Goal: Transaction & Acquisition: Purchase product/service

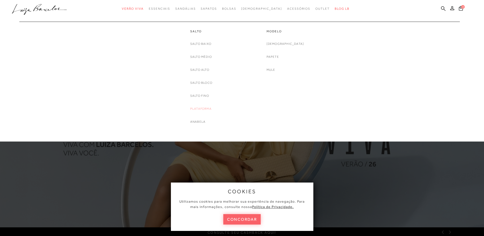
click at [209, 108] on link "Plataforma" at bounding box center [200, 108] width 21 height 5
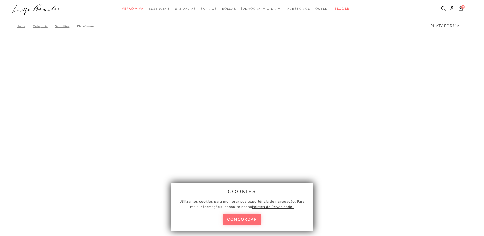
click at [253, 220] on button "concordar" at bounding box center [242, 219] width 38 height 10
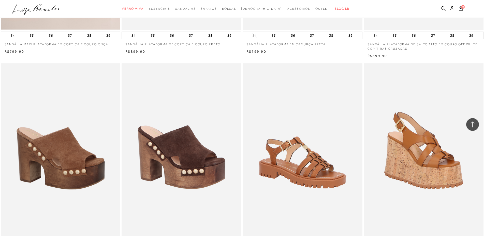
scroll to position [1140, 0]
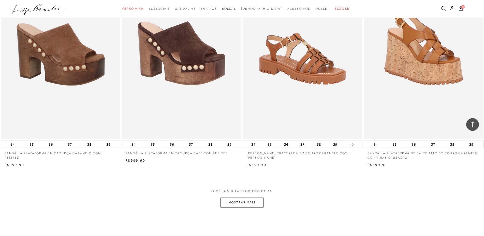
click at [251, 204] on button "MOSTRAR MAIS" at bounding box center [241, 202] width 43 height 10
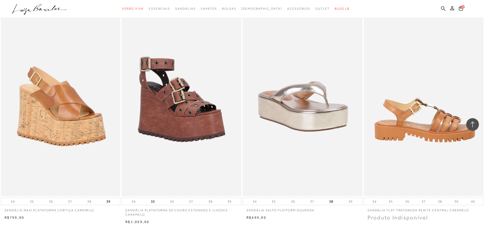
scroll to position [2488, 0]
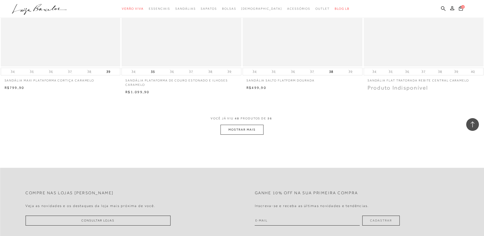
click at [242, 130] on button "MOSTRAR MAIS" at bounding box center [241, 129] width 43 height 10
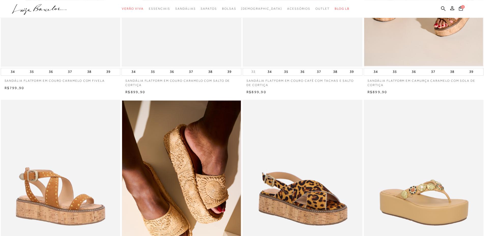
scroll to position [0, 0]
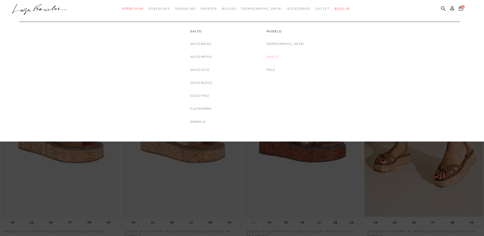
click at [279, 58] on link "Papete" at bounding box center [272, 56] width 12 height 5
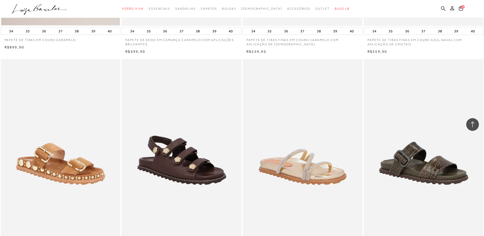
scroll to position [1114, 0]
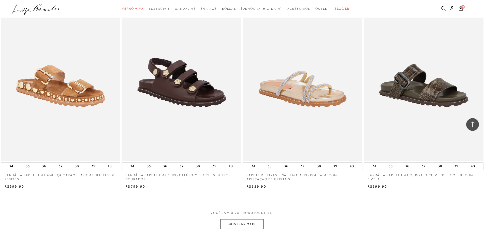
click at [222, 225] on button "MOSTRAR MAIS" at bounding box center [241, 224] width 43 height 10
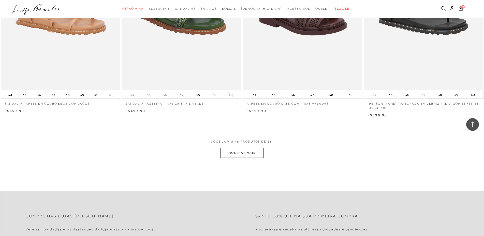
scroll to position [2488, 0]
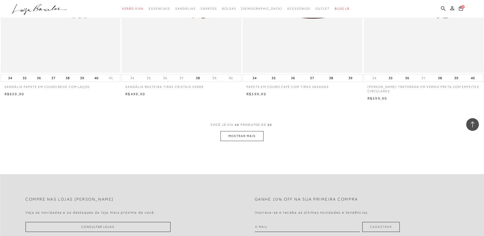
click at [256, 138] on button "MOSTRAR MAIS" at bounding box center [241, 136] width 43 height 10
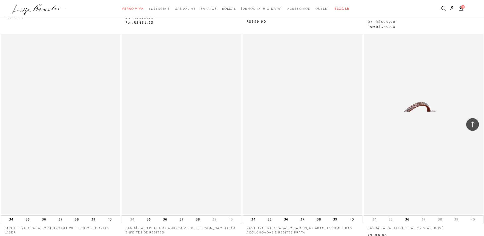
scroll to position [3784, 0]
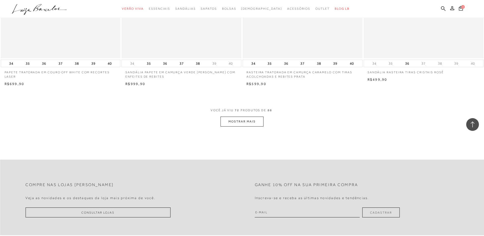
click at [232, 126] on button "MOSTRAR MAIS" at bounding box center [241, 121] width 43 height 10
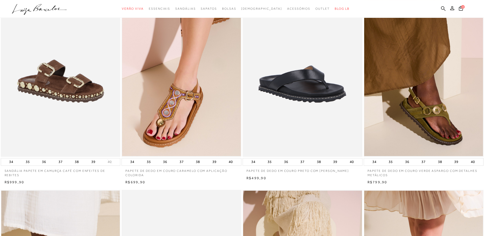
scroll to position [0, 0]
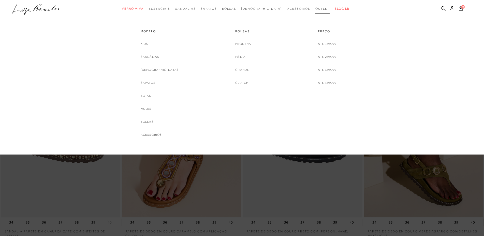
click at [315, 8] on span "Outlet" at bounding box center [322, 9] width 14 height 4
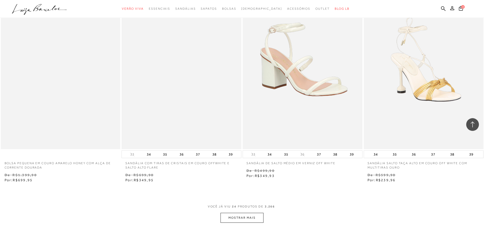
scroll to position [1218, 0]
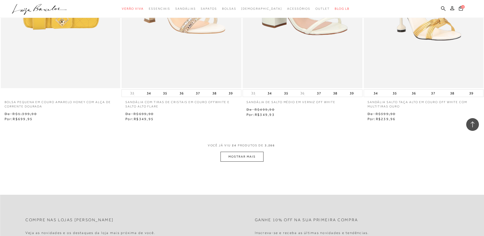
click at [232, 157] on button "MOSTRAR MAIS" at bounding box center [241, 156] width 43 height 10
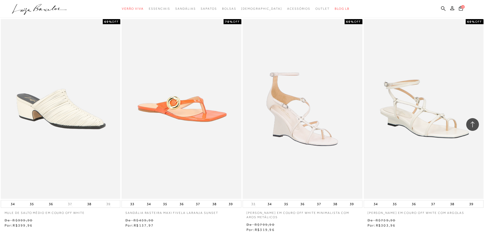
scroll to position [2514, 0]
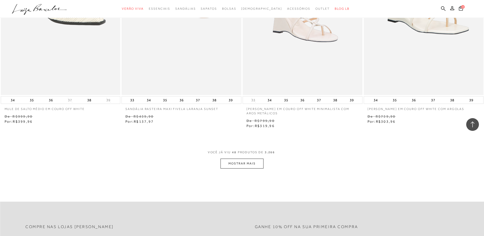
click at [248, 164] on button "MOSTRAR MAIS" at bounding box center [241, 163] width 43 height 10
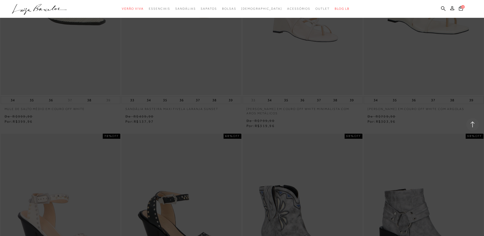
scroll to position [2566, 0]
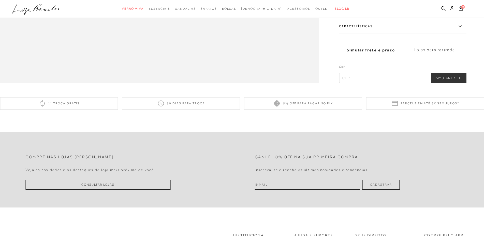
scroll to position [648, 0]
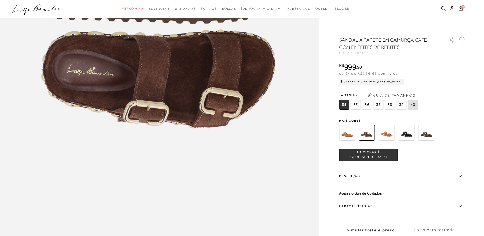
click at [408, 135] on img at bounding box center [406, 132] width 16 height 16
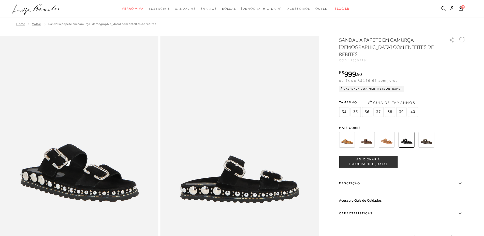
radio input "true"
click at [387, 133] on img at bounding box center [386, 140] width 16 height 16
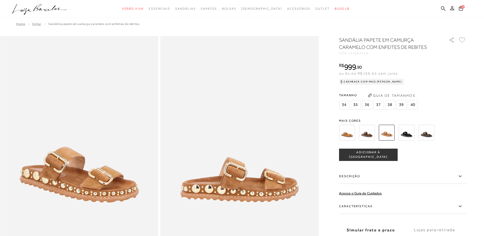
radio input "true"
click at [343, 134] on img at bounding box center [347, 132] width 16 height 16
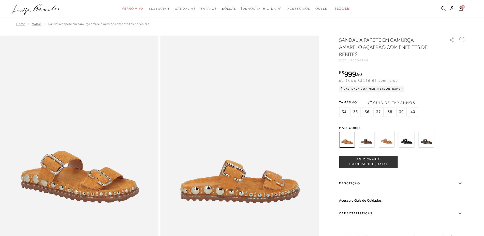
click at [386, 142] on img at bounding box center [386, 140] width 16 height 16
radio input "true"
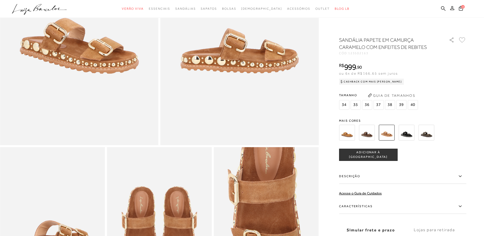
scroll to position [207, 0]
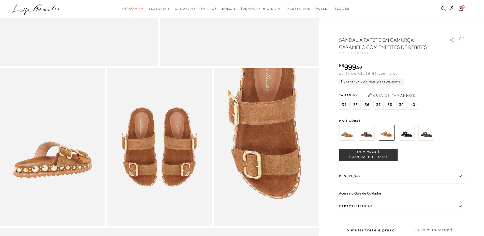
radio input "true"
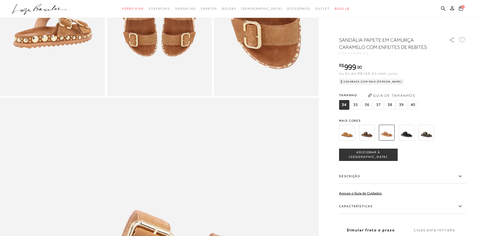
scroll to position [155, 0]
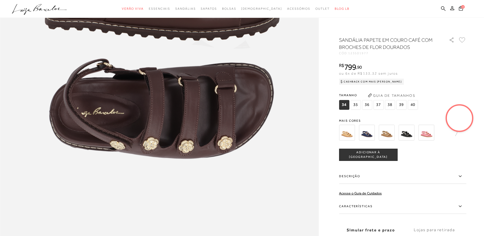
scroll to position [518, 0]
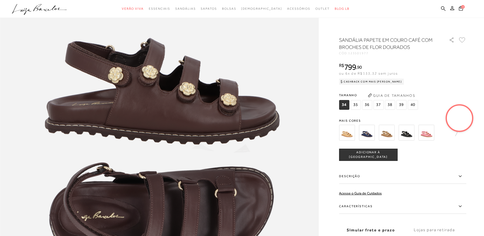
click at [389, 134] on img at bounding box center [386, 132] width 16 height 16
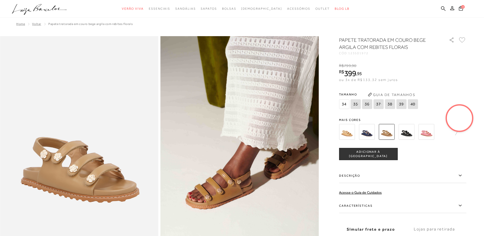
radio input "true"
click at [350, 133] on img at bounding box center [347, 132] width 16 height 16
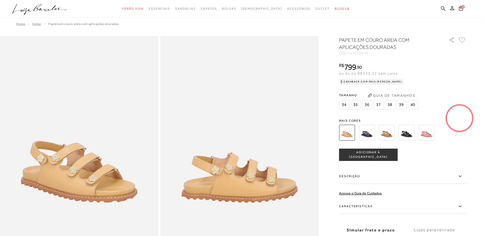
radio input "true"
